Goal: Find specific page/section: Find specific page/section

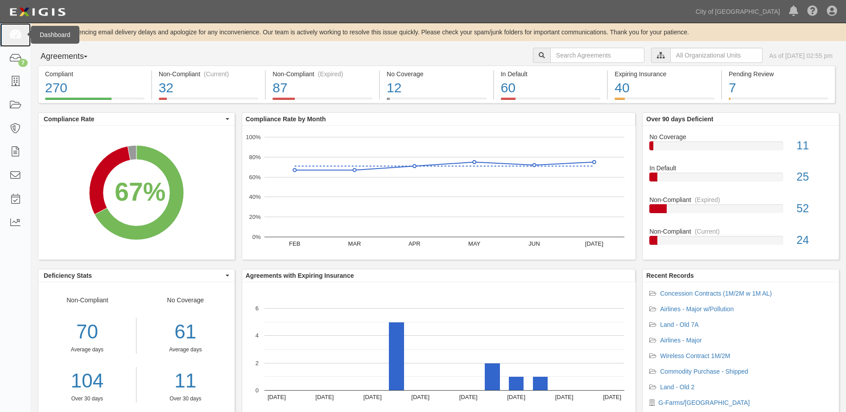
click at [18, 41] on link at bounding box center [15, 35] width 31 height 24
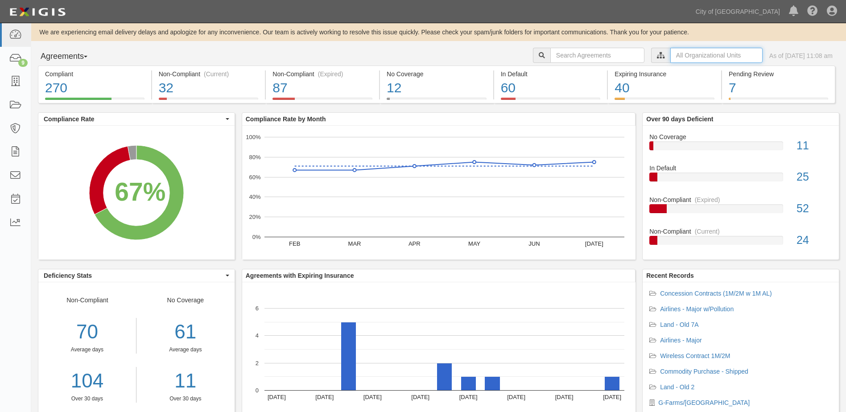
click at [689, 55] on input "text" at bounding box center [716, 55] width 92 height 15
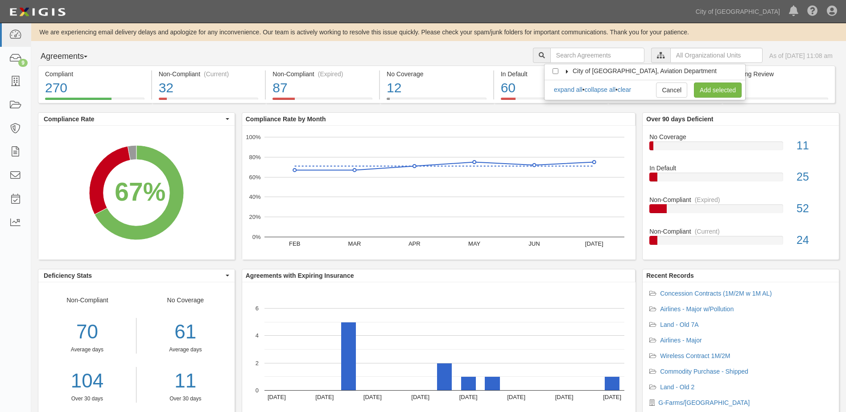
click at [567, 73] on icon at bounding box center [567, 72] width 6 height 4
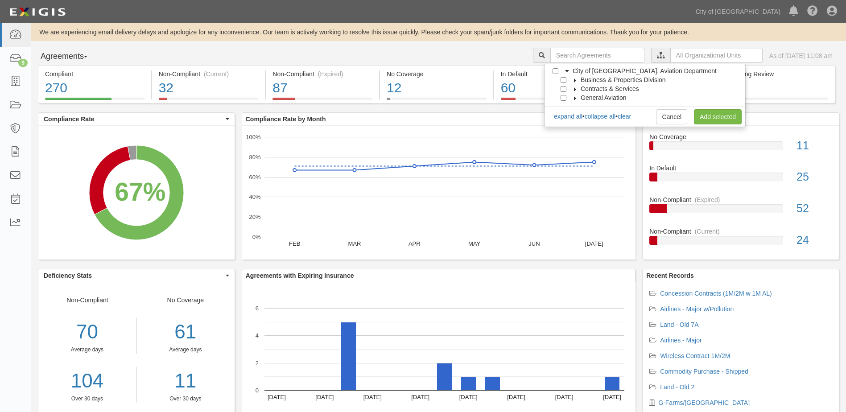
click at [577, 80] on icon at bounding box center [575, 80] width 6 height 4
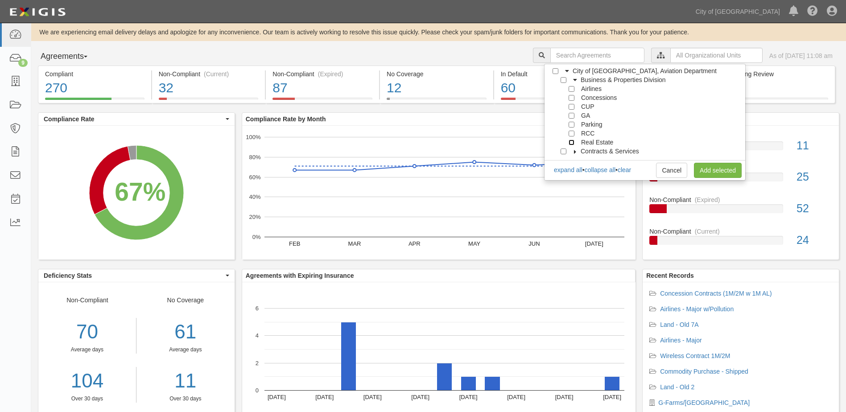
click at [572, 144] on input "Real Estate" at bounding box center [572, 143] width 6 height 6
checkbox input "true"
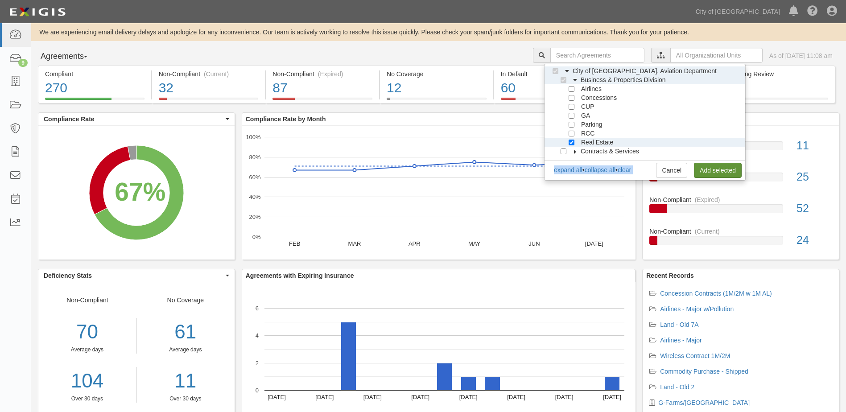
click at [705, 163] on div "expand all • collapse all • clear Cancel Add selected" at bounding box center [645, 162] width 201 height 5
drag, startPoint x: 705, startPoint y: 163, endPoint x: 706, endPoint y: 173, distance: 10.3
click at [706, 173] on link "Add selected" at bounding box center [718, 170] width 48 height 15
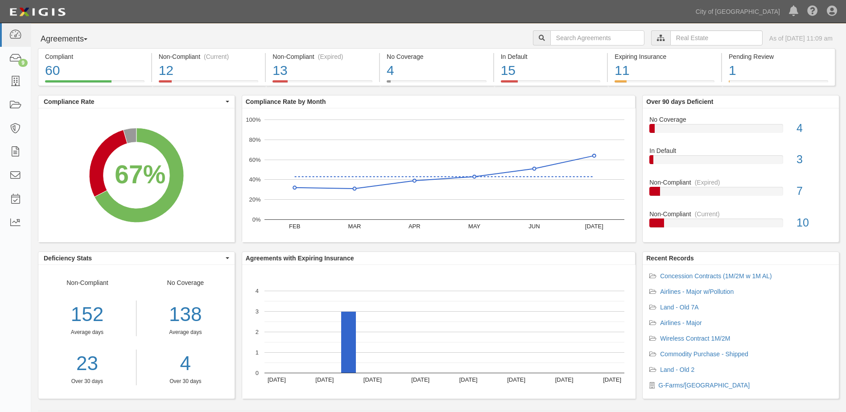
scroll to position [26, 0]
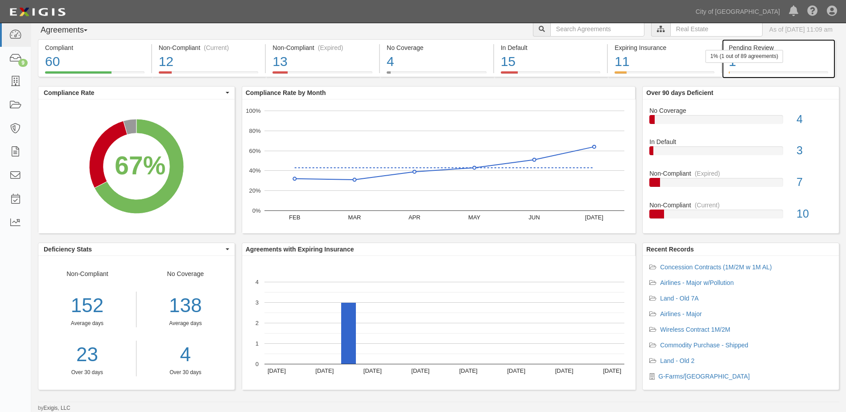
click at [740, 64] on div "1" at bounding box center [778, 61] width 99 height 19
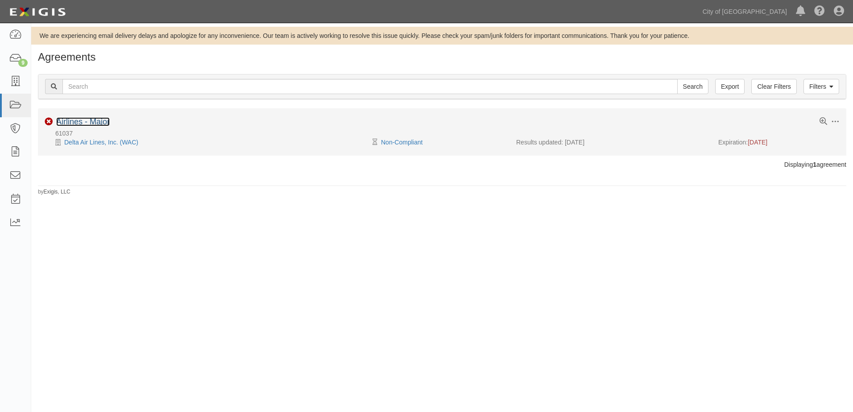
click at [61, 122] on link "Airlines - Major" at bounding box center [83, 121] width 54 height 9
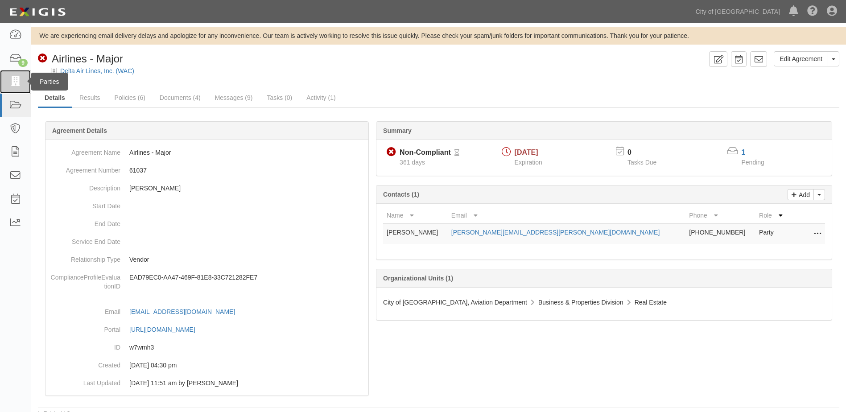
click at [17, 87] on icon at bounding box center [15, 82] width 12 height 10
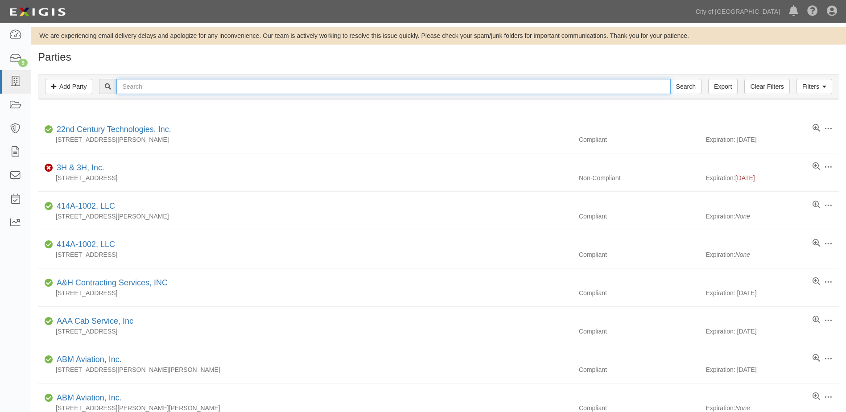
click at [271, 91] on input "text" at bounding box center [393, 86] width 554 height 15
type input "southwest"
click at [670, 79] on input "Search" at bounding box center [685, 86] width 31 height 15
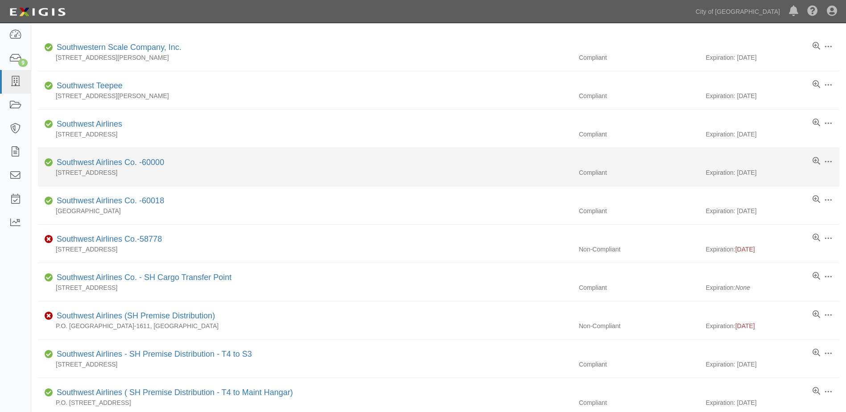
scroll to position [89, 0]
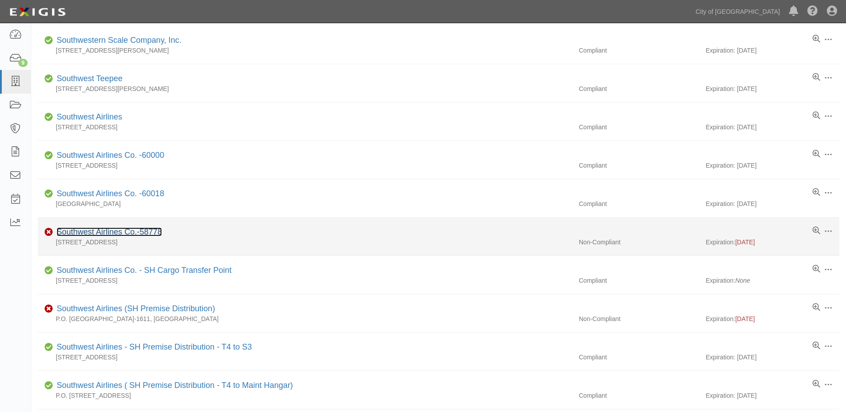
click at [130, 231] on link "Southwest Airlines Co.-58778" at bounding box center [109, 231] width 105 height 9
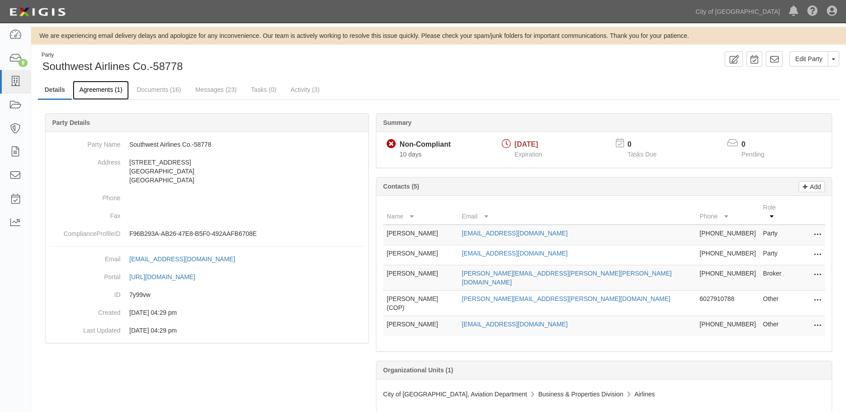
click at [103, 92] on link "Agreements (1)" at bounding box center [101, 90] width 56 height 19
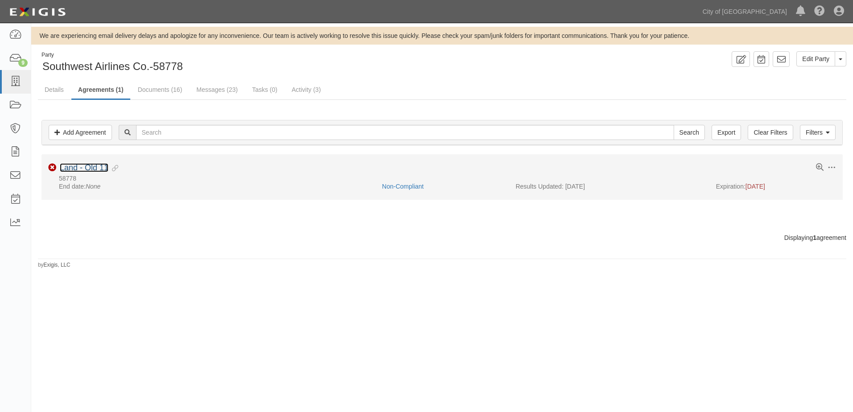
click at [102, 171] on link "Land - Old 11" at bounding box center [84, 167] width 49 height 9
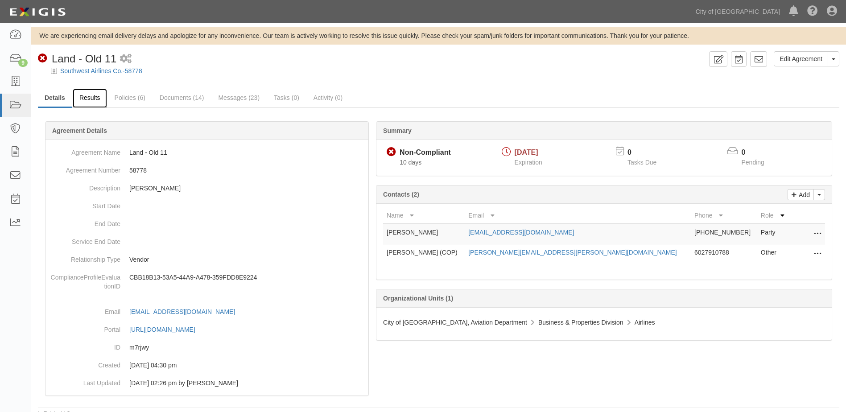
click at [92, 98] on link "Results" at bounding box center [90, 98] width 34 height 19
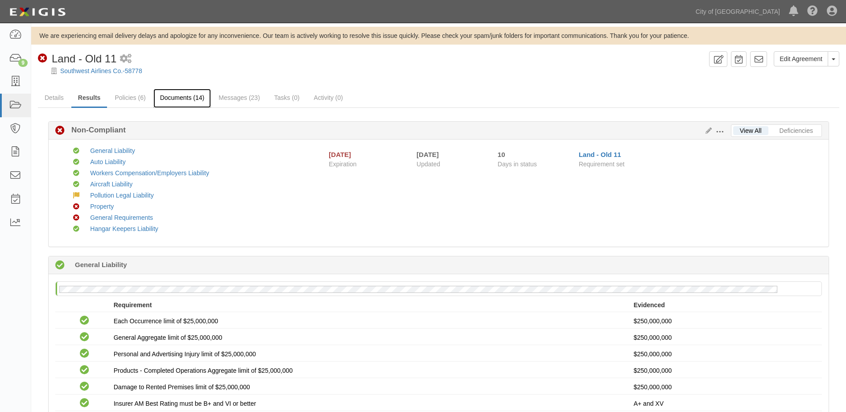
click at [171, 93] on link "Documents (14)" at bounding box center [182, 98] width 58 height 19
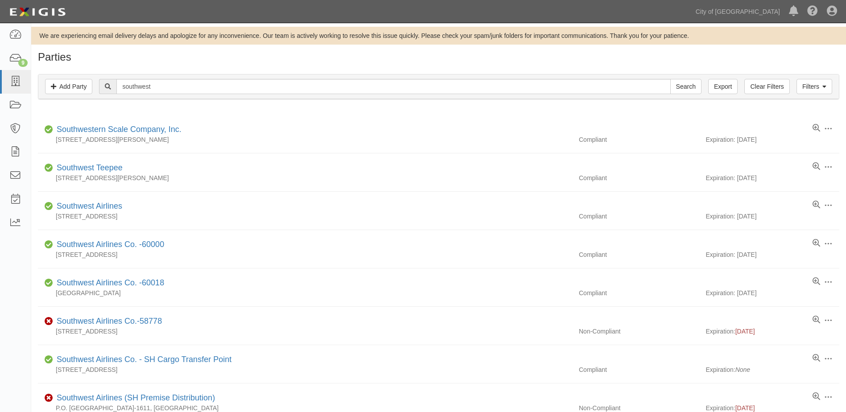
scroll to position [85, 0]
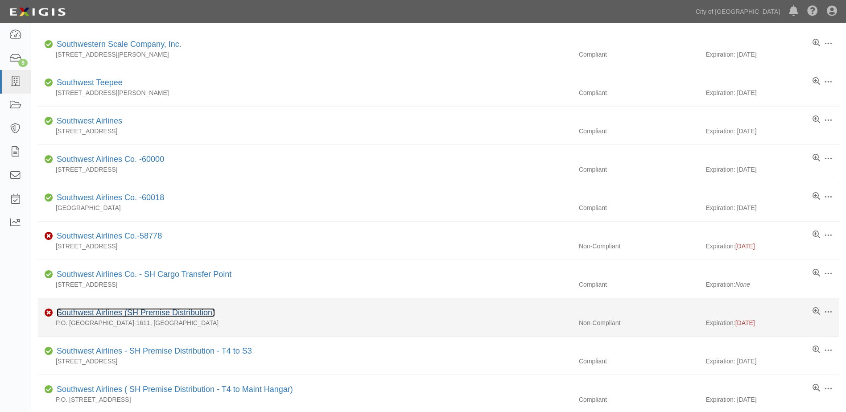
click at [113, 310] on link "Southwest Airlines (SH Premise Distribution)" at bounding box center [136, 312] width 158 height 9
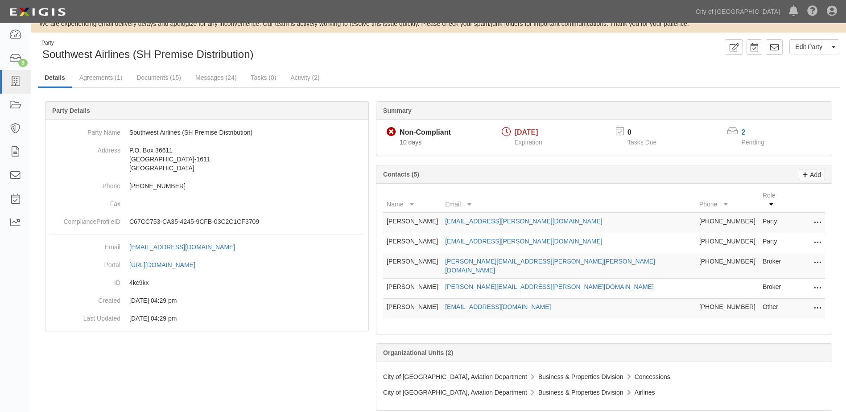
scroll to position [18, 0]
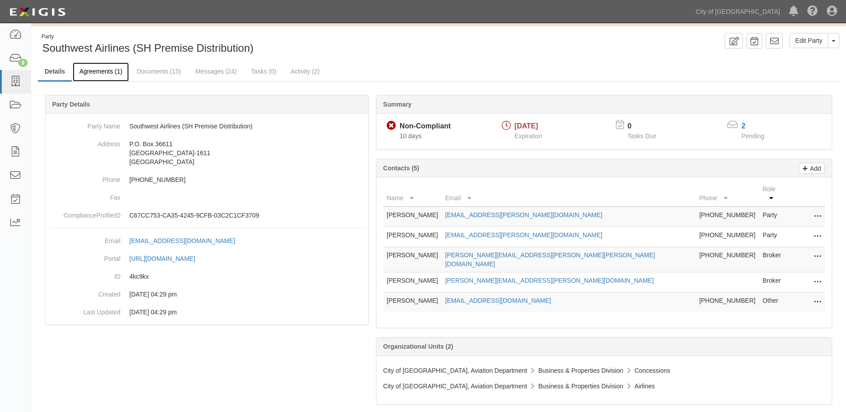
click at [108, 75] on link "Agreements (1)" at bounding box center [101, 71] width 56 height 19
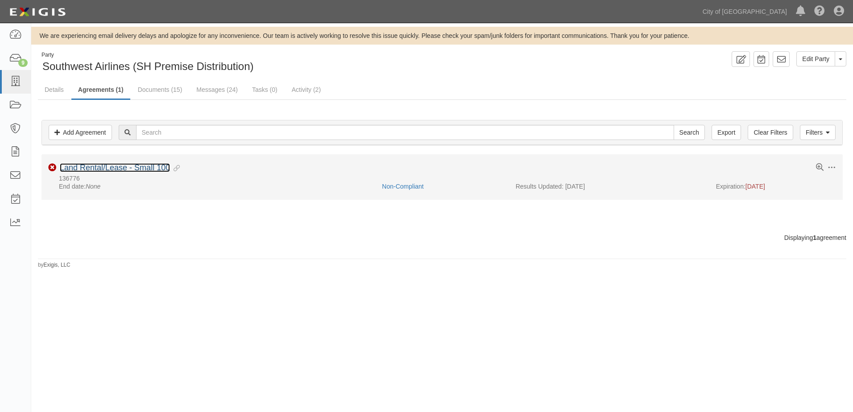
click at [89, 172] on link "Land Rental/Lease - Small 100" at bounding box center [115, 167] width 110 height 9
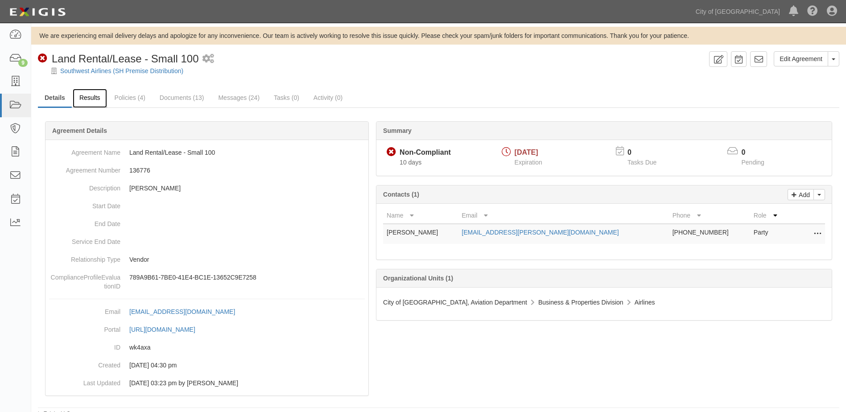
click at [95, 98] on link "Results" at bounding box center [90, 98] width 34 height 19
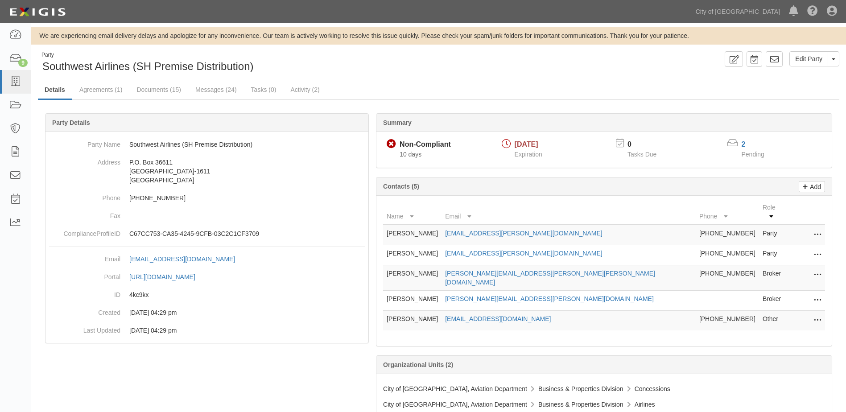
scroll to position [18, 0]
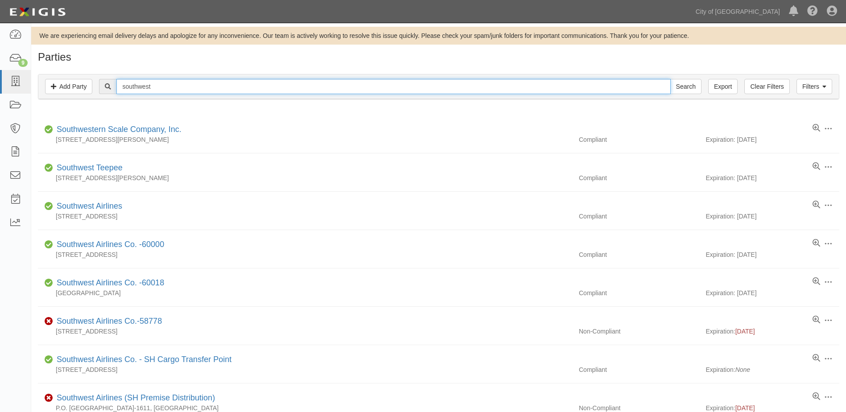
click at [153, 91] on input "southwest" at bounding box center [393, 86] width 554 height 15
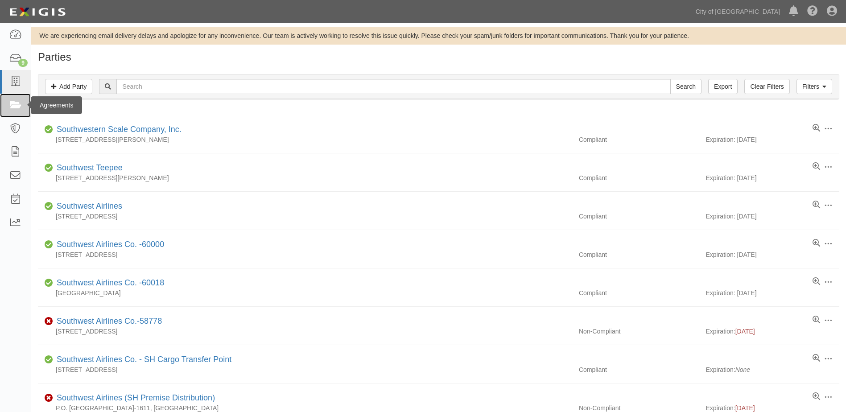
click at [11, 100] on icon at bounding box center [15, 105] width 12 height 10
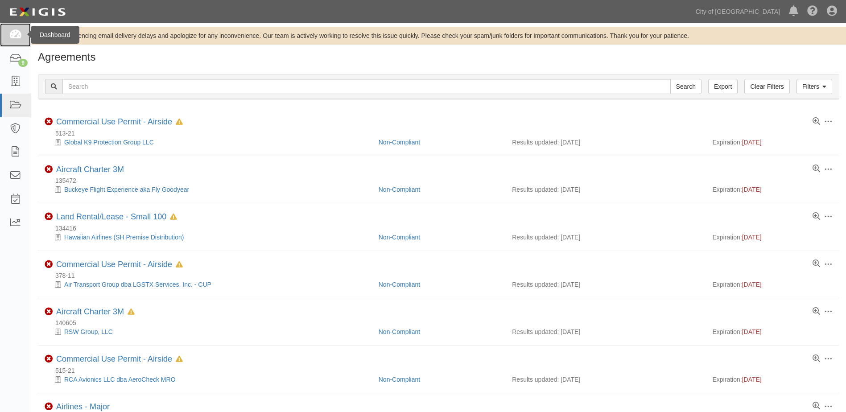
click at [18, 34] on icon at bounding box center [15, 35] width 12 height 10
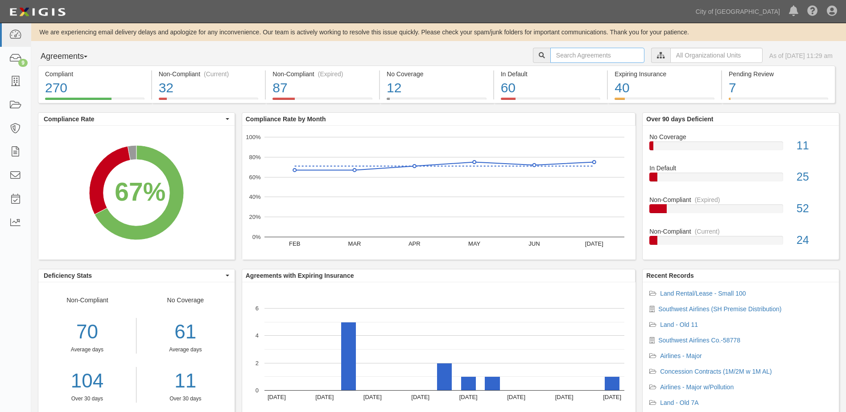
click at [586, 59] on input "text" at bounding box center [597, 55] width 94 height 15
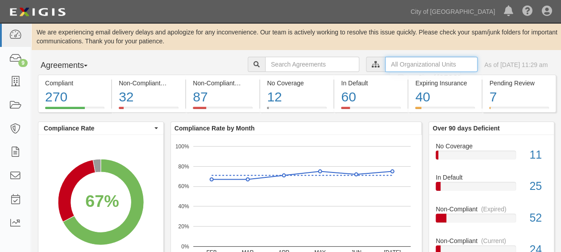
click at [392, 67] on input "text" at bounding box center [431, 64] width 92 height 15
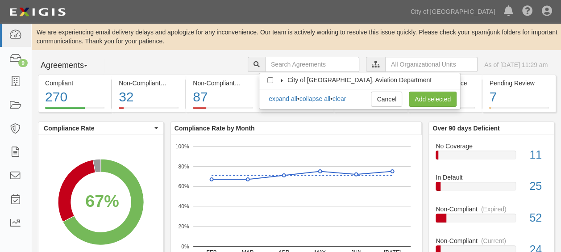
click at [281, 77] on label "City of [GEOGRAPHIC_DATA], Aviation Department" at bounding box center [353, 79] width 155 height 9
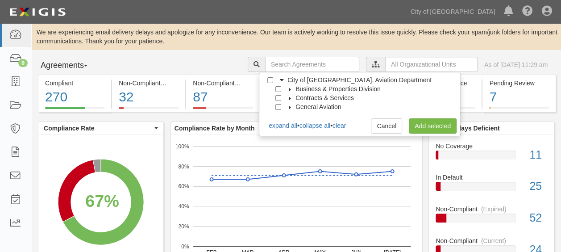
click at [291, 88] on icon at bounding box center [290, 89] width 6 height 4
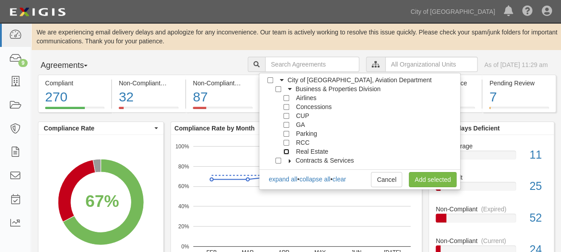
click at [285, 153] on input "Real Estate" at bounding box center [286, 152] width 6 height 6
checkbox input "true"
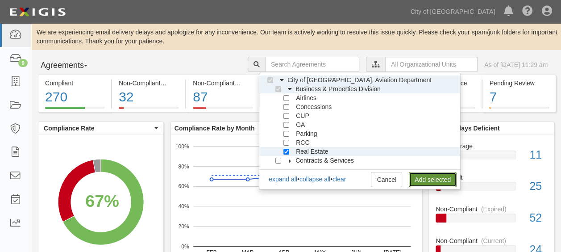
click at [434, 175] on link "Add selected" at bounding box center [433, 179] width 48 height 15
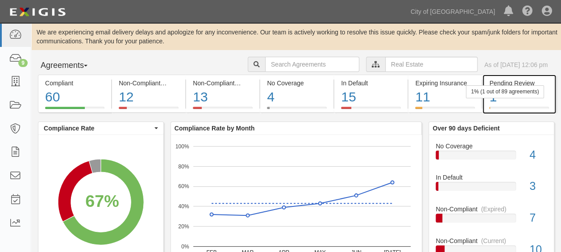
click at [554, 95] on div "Pending Review 1 1% (1 out of 89 agreements)" at bounding box center [518, 93] width 73 height 38
